Goal: Find specific page/section: Find specific page/section

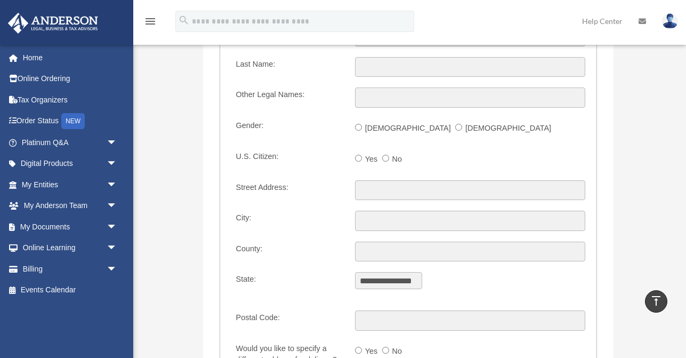
scroll to position [1273, 0]
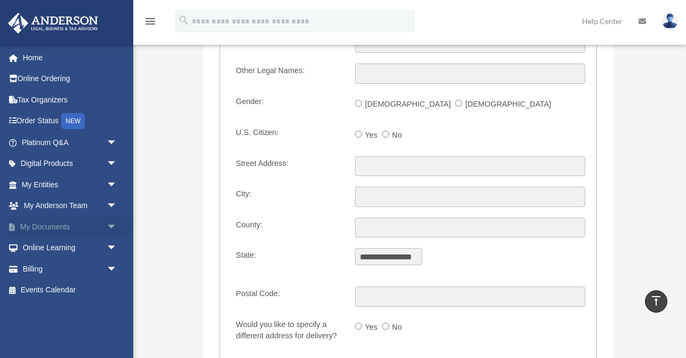
click at [114, 229] on span "arrow_drop_down" at bounding box center [117, 227] width 21 height 22
click at [92, 243] on link "Box" at bounding box center [74, 247] width 118 height 21
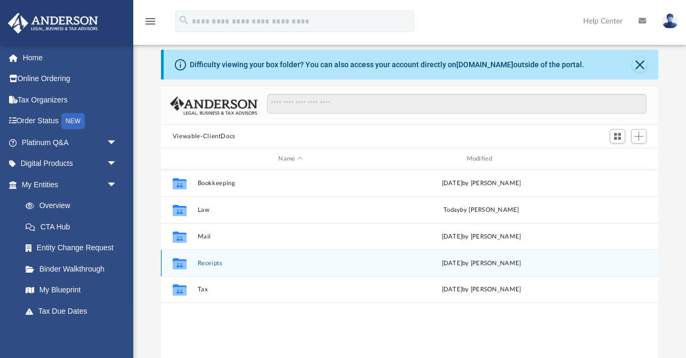
scroll to position [30, 0]
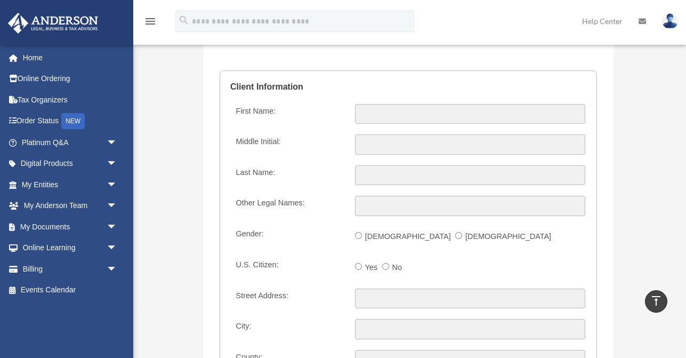
scroll to position [1142, 0]
